Goal: Transaction & Acquisition: Purchase product/service

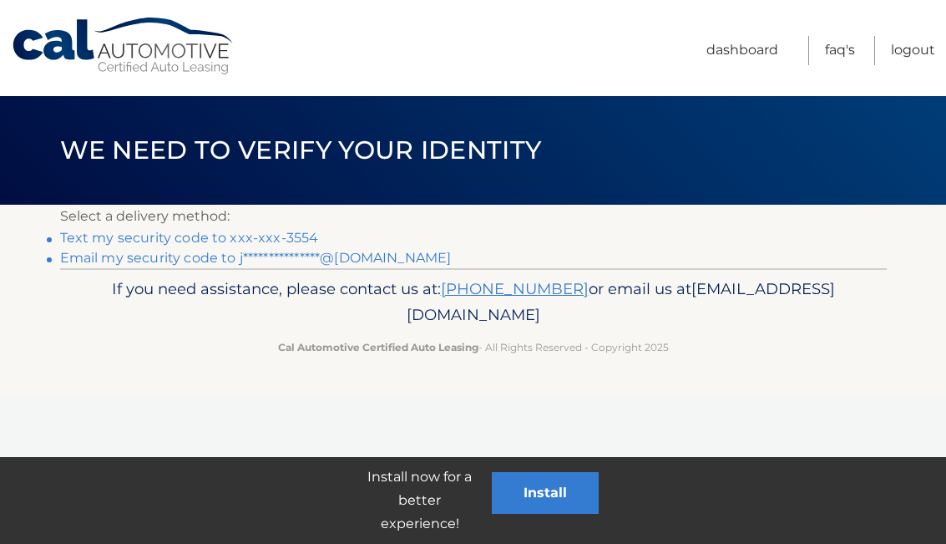
click at [259, 235] on link "Text my security code to xxx-xxx-3554" at bounding box center [189, 238] width 259 height 16
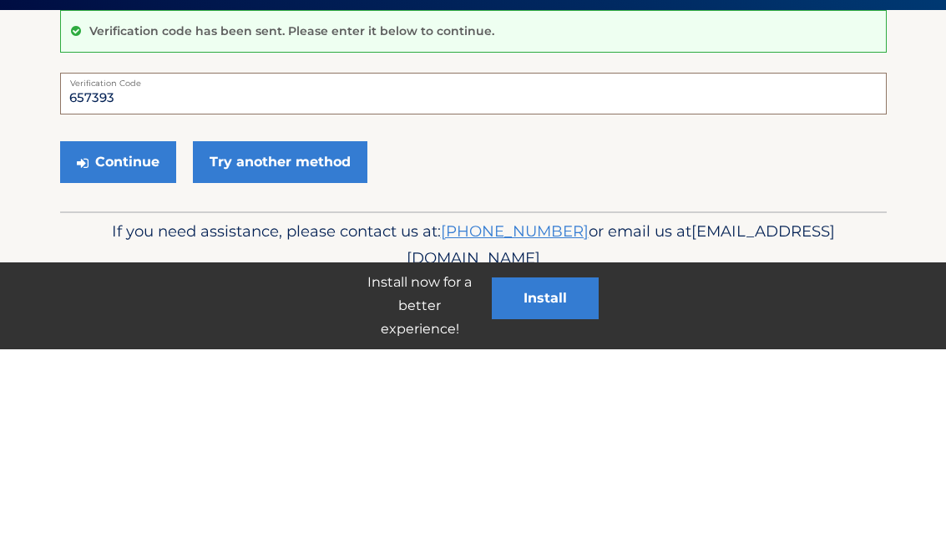
type input "657393"
click at [139, 336] on button "Continue" at bounding box center [118, 357] width 116 height 42
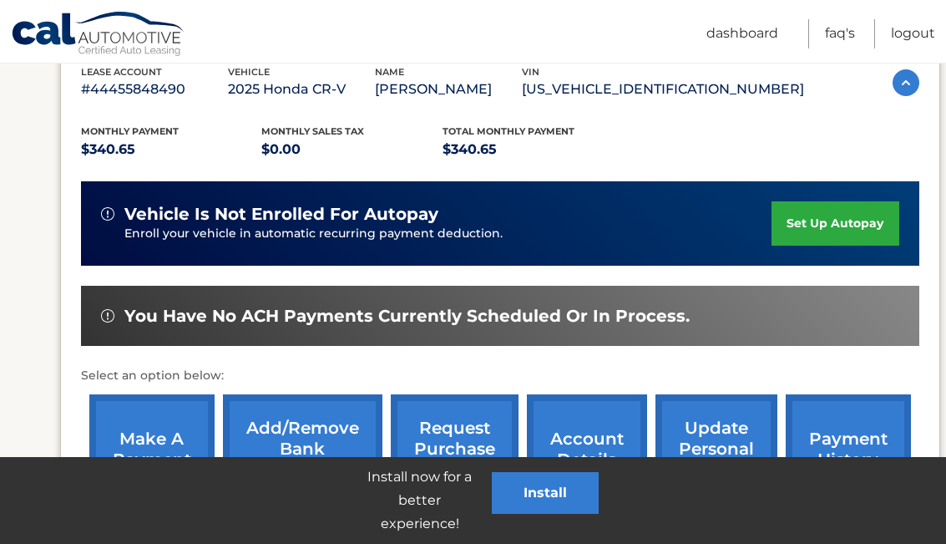
scroll to position [316, 0]
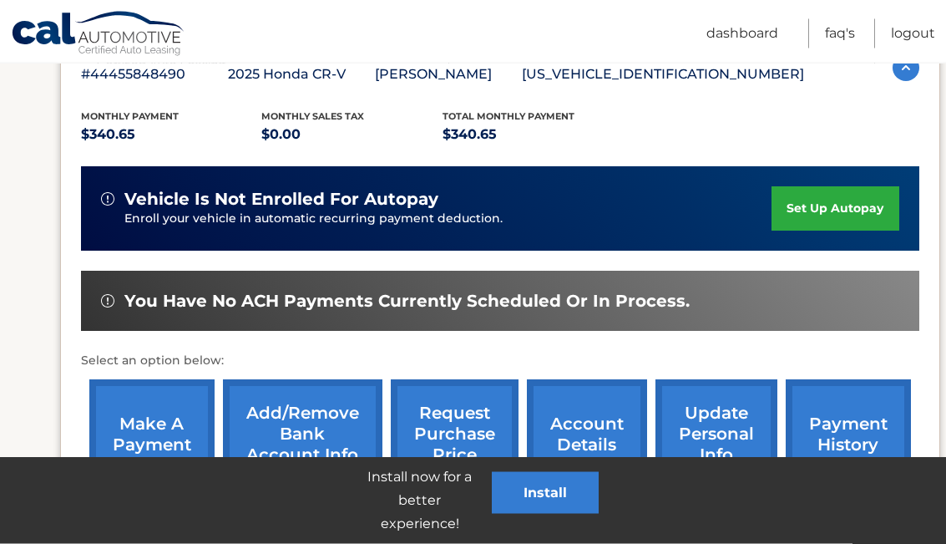
click at [166, 448] on link "make a payment" at bounding box center [151, 434] width 125 height 109
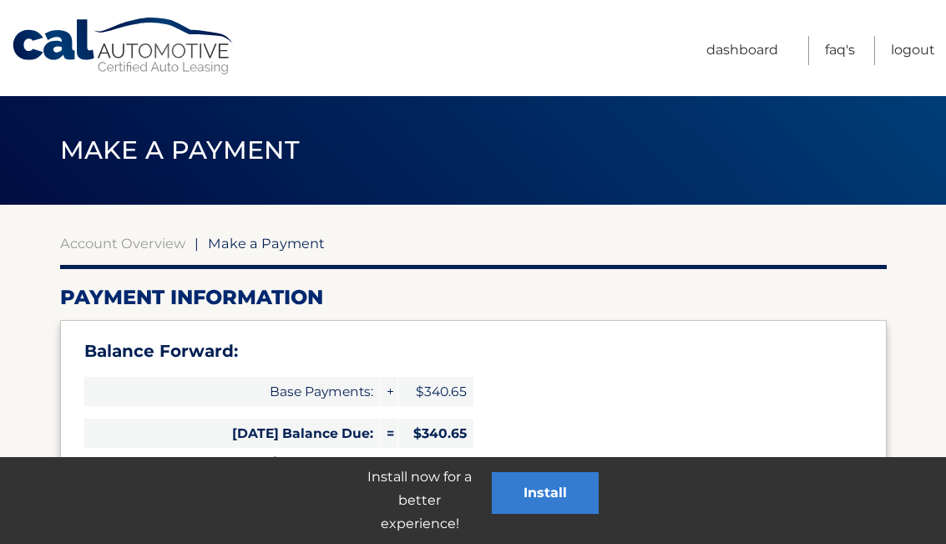
select select "YTc0OWMzOTctYTUxMy00NzI5LWEwYTYtNzE3MDZhNmYxYmNk"
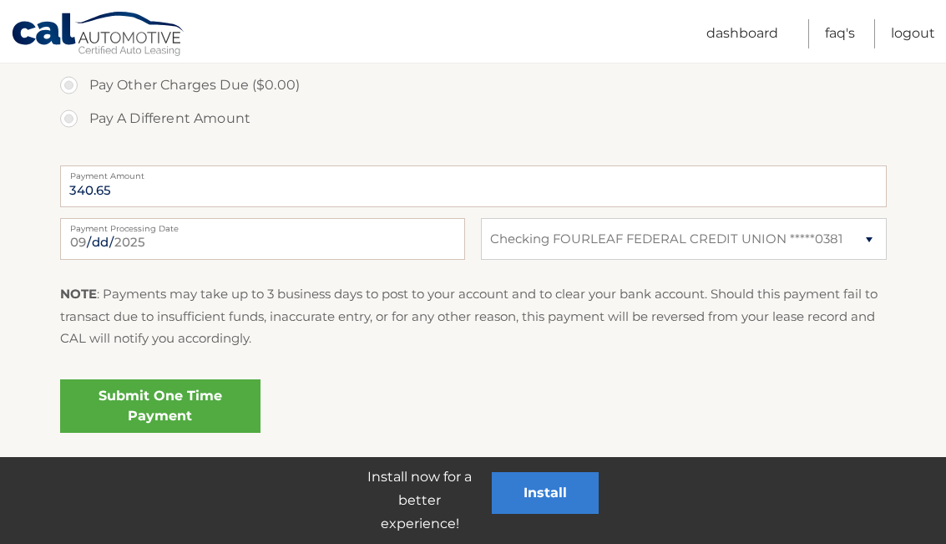
scroll to position [682, 0]
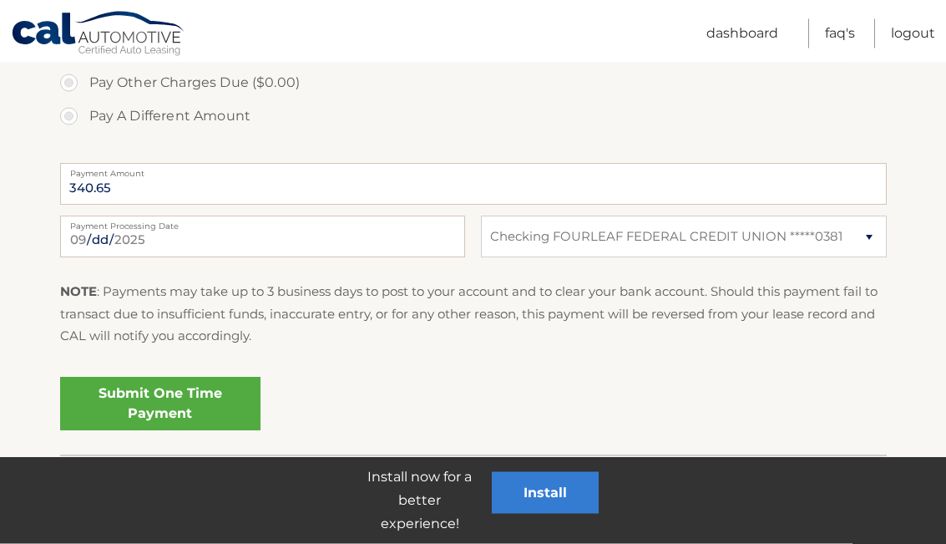
click at [227, 422] on link "Submit One Time Payment" at bounding box center [160, 403] width 200 height 53
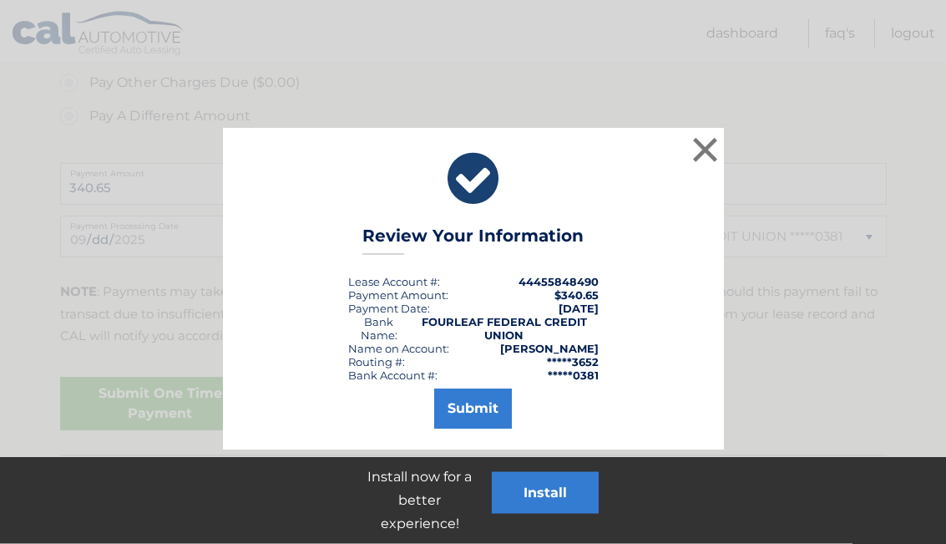
scroll to position [683, 0]
click at [472, 416] on button "Submit" at bounding box center [473, 408] width 78 height 40
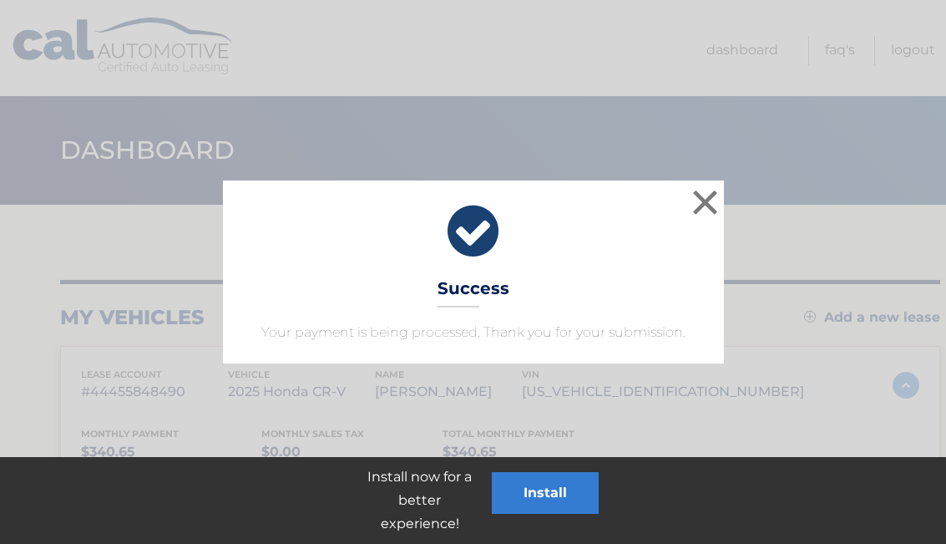
click at [705, 201] on button "×" at bounding box center [705, 201] width 33 height 33
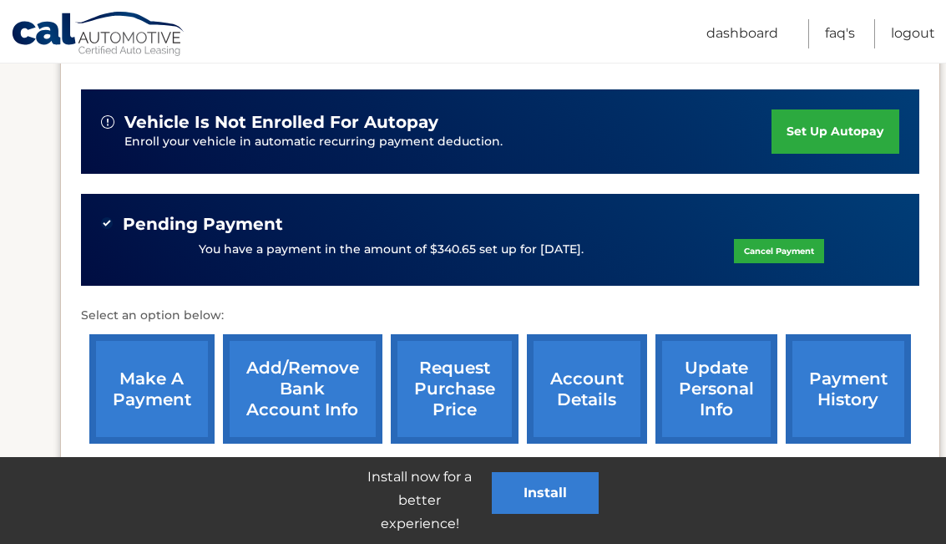
scroll to position [462, 0]
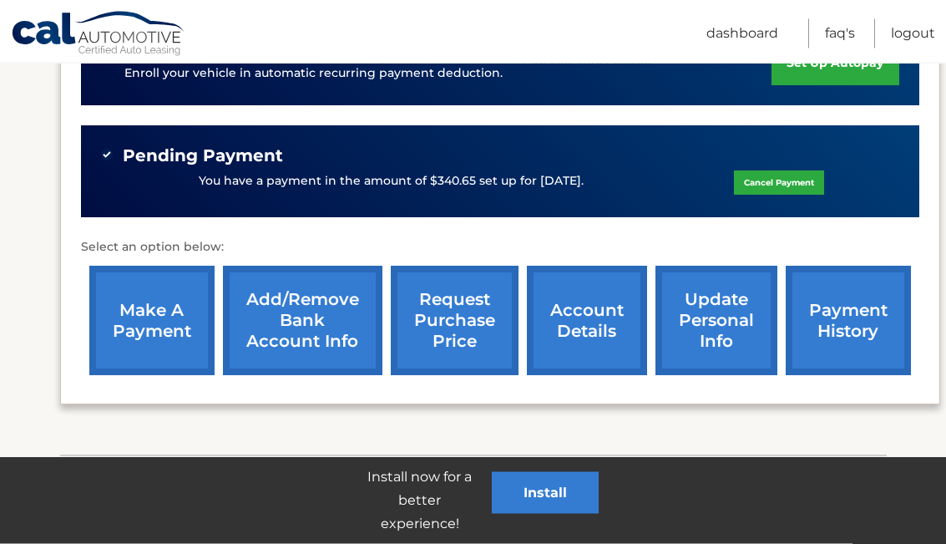
click at [911, 30] on link "Logout" at bounding box center [913, 33] width 44 height 29
